Goal: Task Accomplishment & Management: Manage account settings

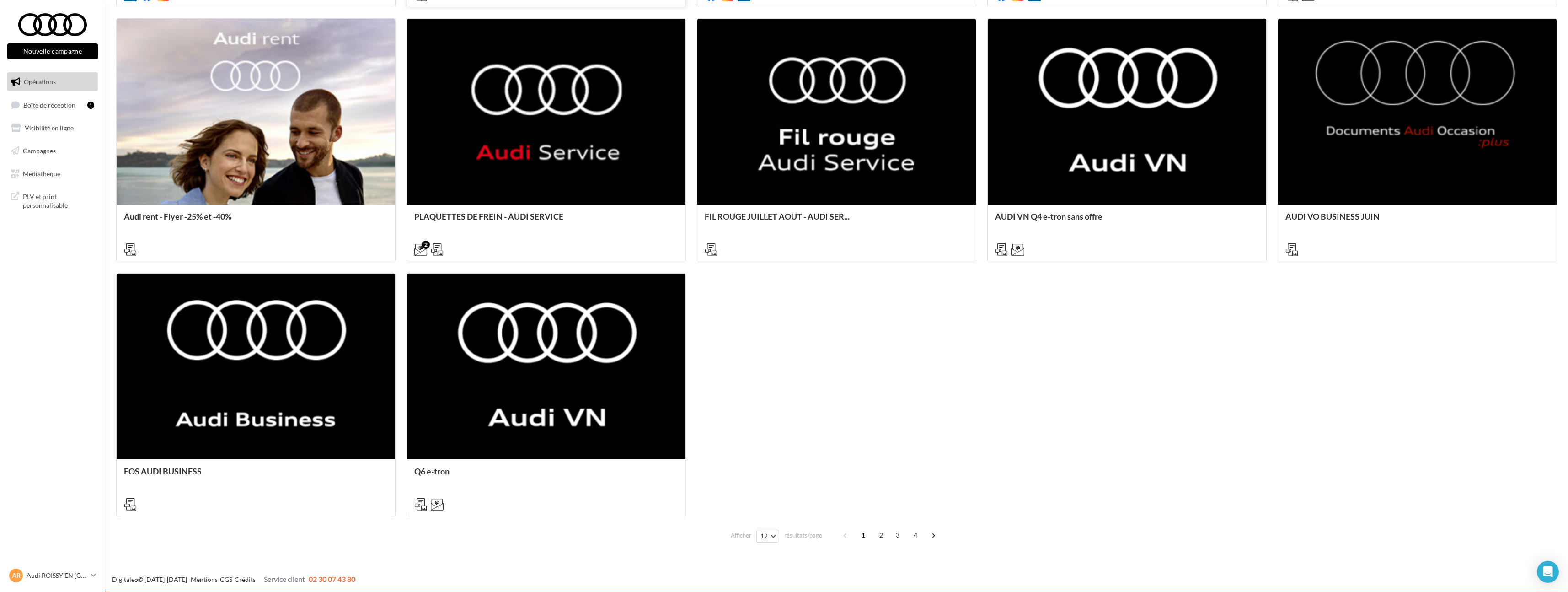
scroll to position [649, 0]
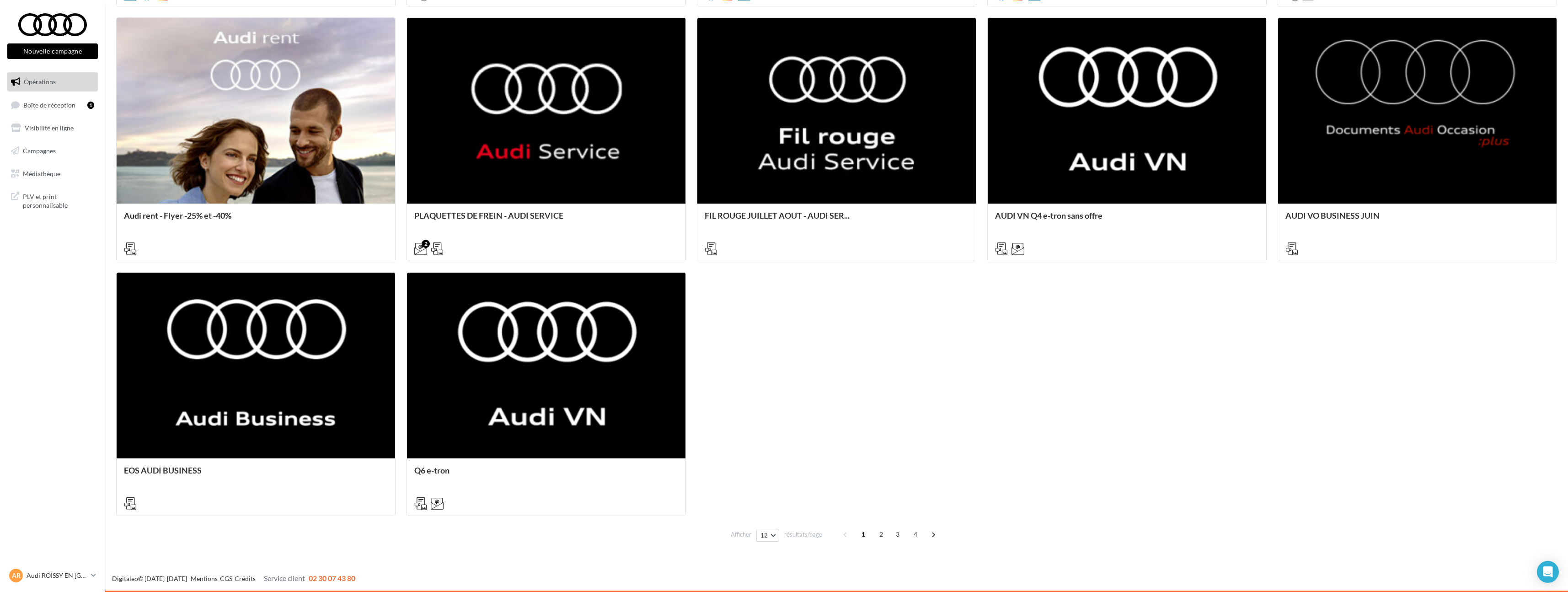
click at [957, 446] on div "Calendrier éditorial national : se... 7 8 7 Campagne 100% électrique BEV Septe.…" at bounding box center [836, 139] width 1441 height 753
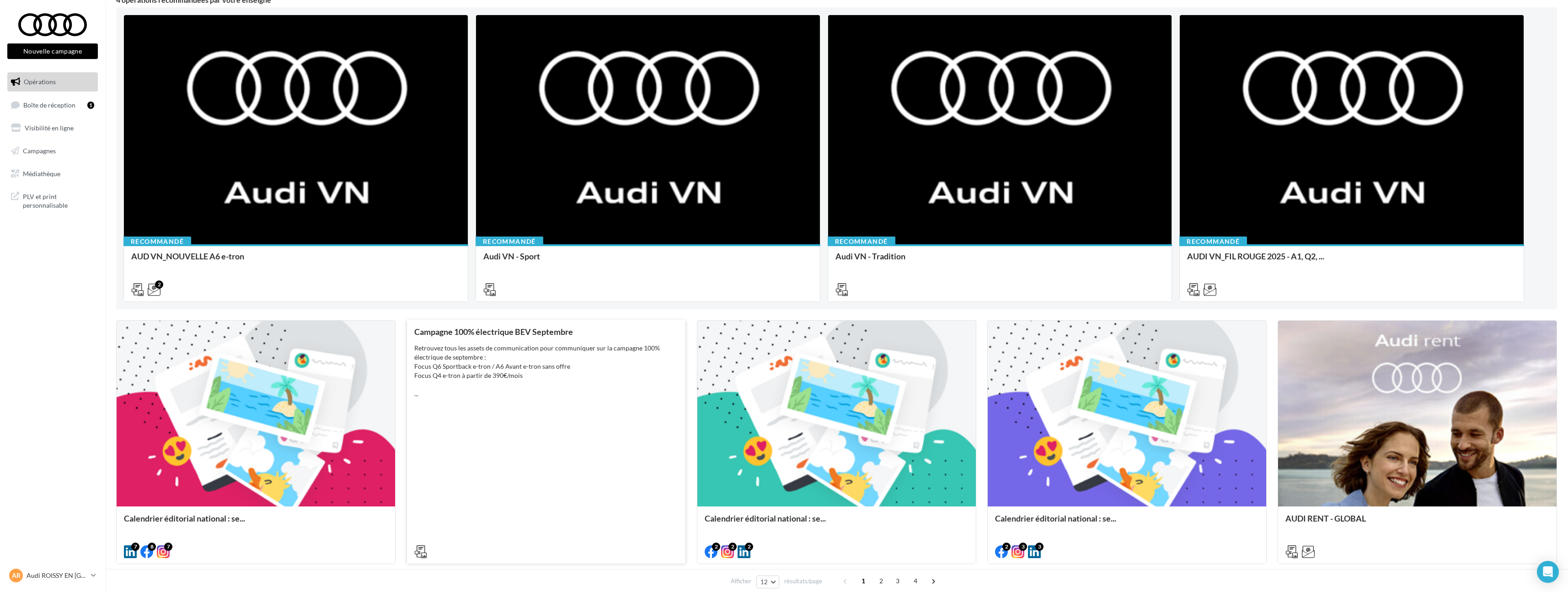
scroll to position [0, 0]
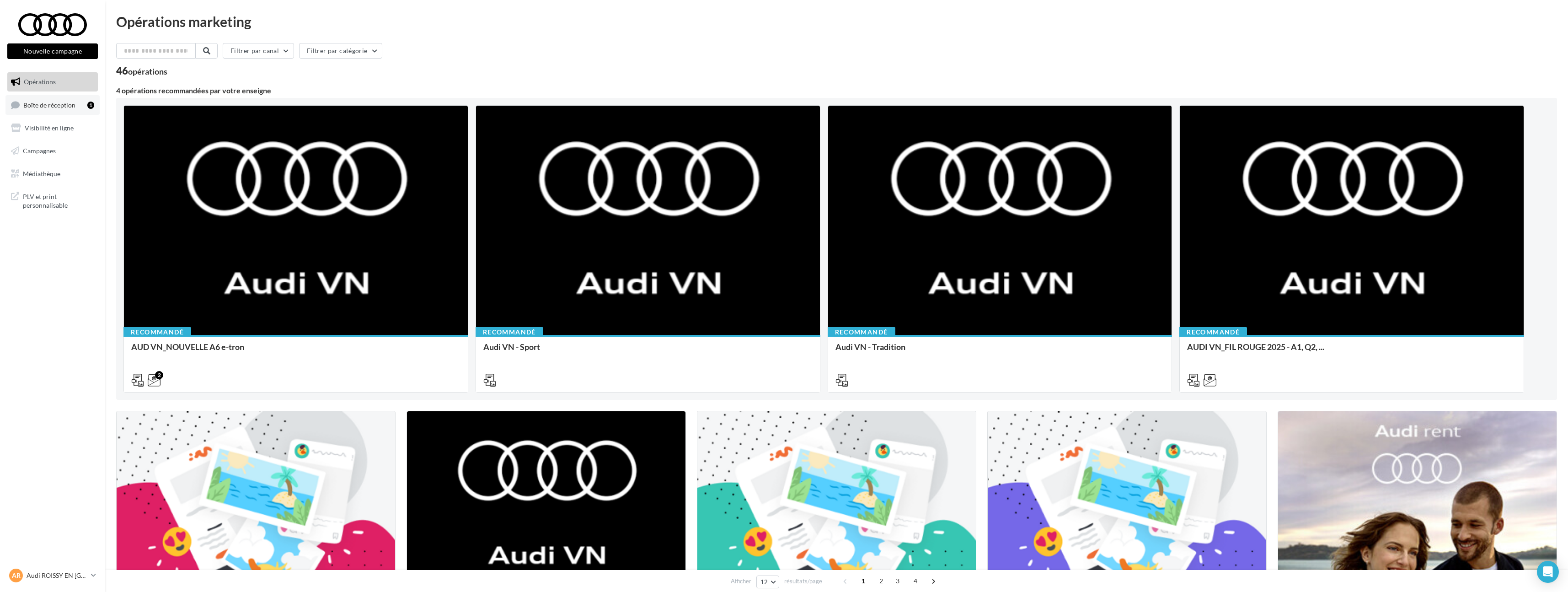
click at [79, 109] on link "Boîte de réception 1" at bounding box center [52, 105] width 94 height 19
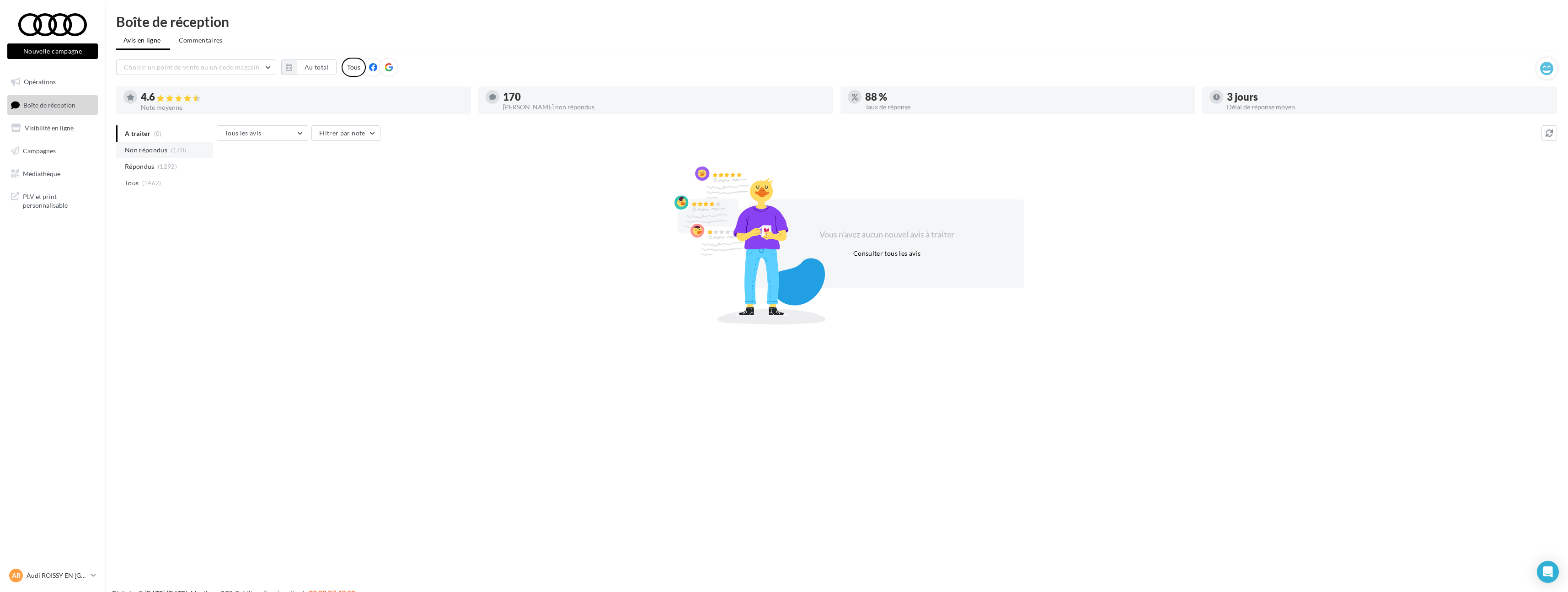
click at [159, 147] on span "Non répondus" at bounding box center [146, 150] width 43 height 9
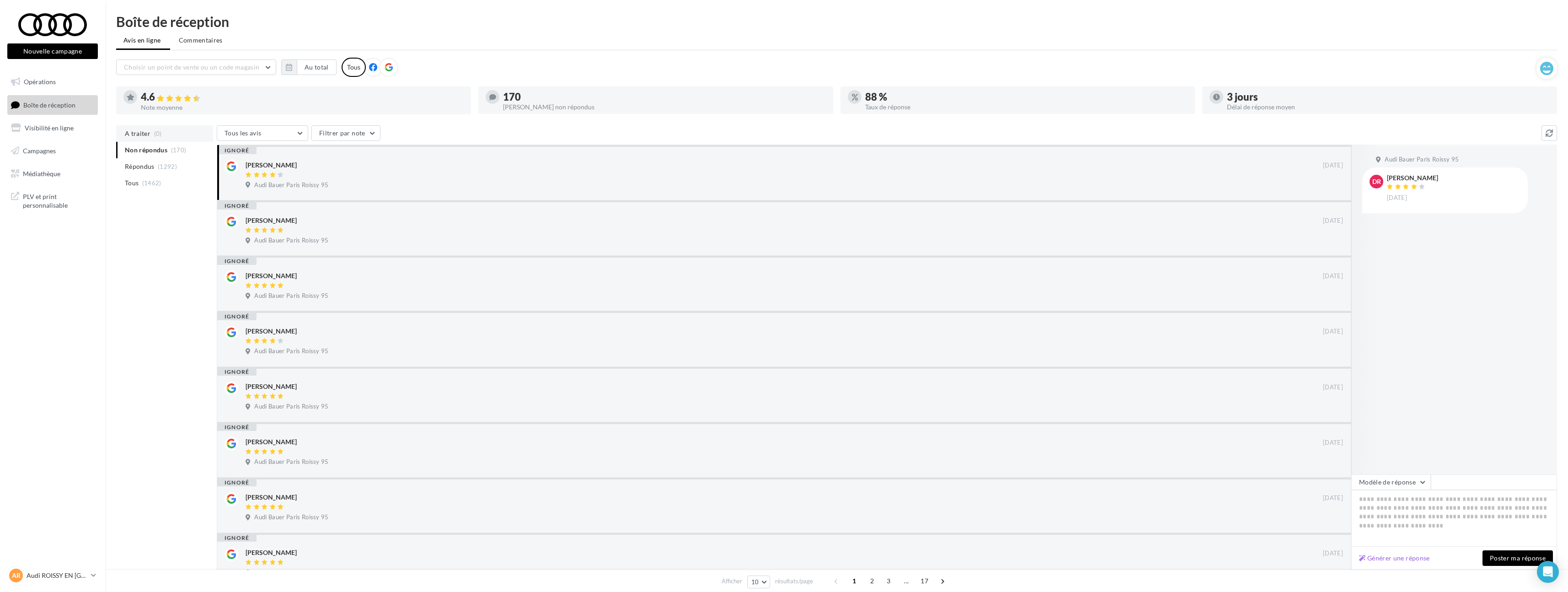
click at [145, 133] on span "A traiter" at bounding box center [138, 133] width 26 height 9
